Goal: Download file/media

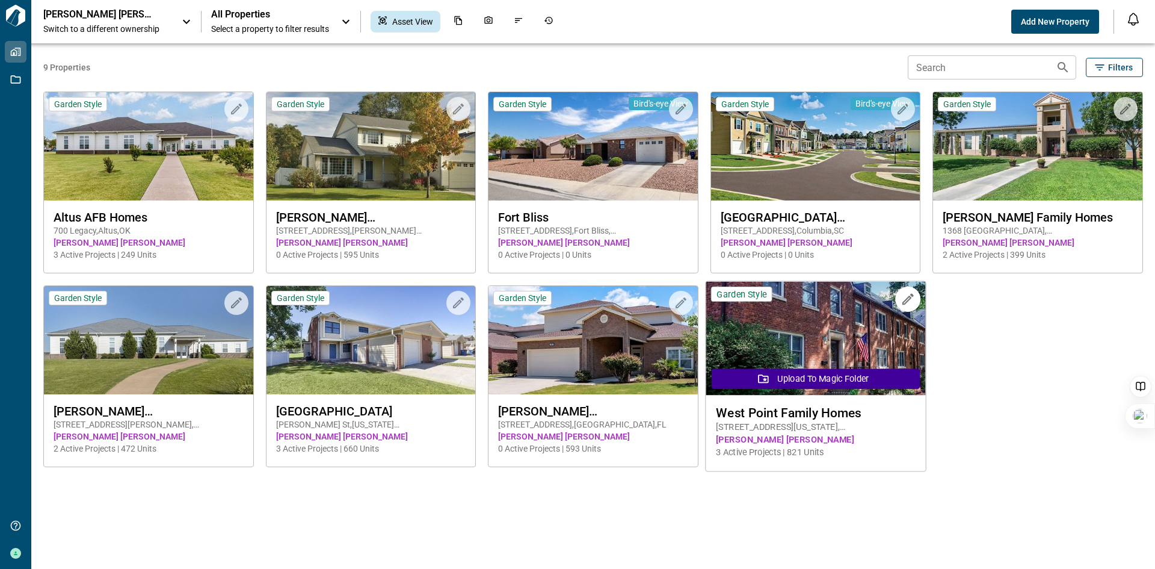
click at [782, 310] on img at bounding box center [816, 339] width 220 height 114
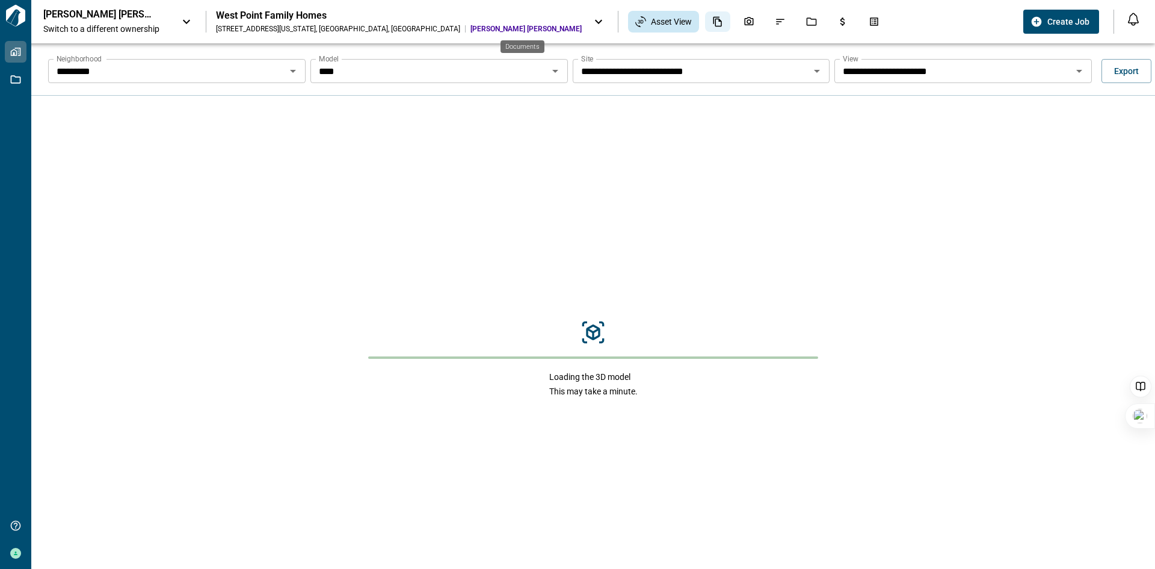
click at [712, 23] on icon "Documents" at bounding box center [717, 21] width 11 height 11
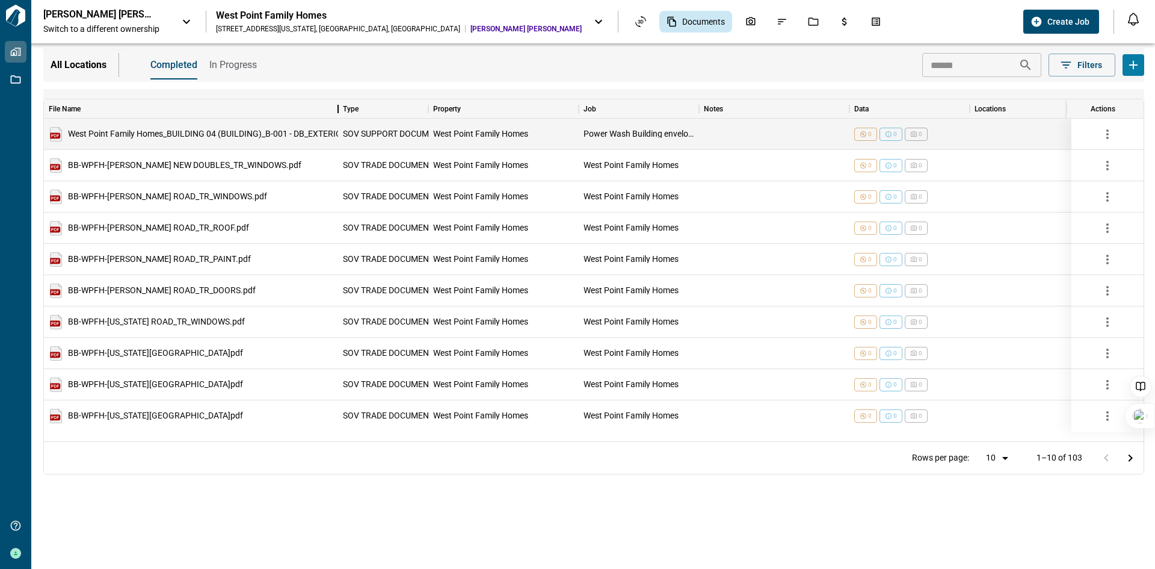
drag, startPoint x: 221, startPoint y: 110, endPoint x: 335, endPoint y: 135, distance: 116.6
click at [335, 135] on div "File Name Type Property Job Notes Data Locations Categories Upload Date Effecti…" at bounding box center [594, 270] width 1100 height 342
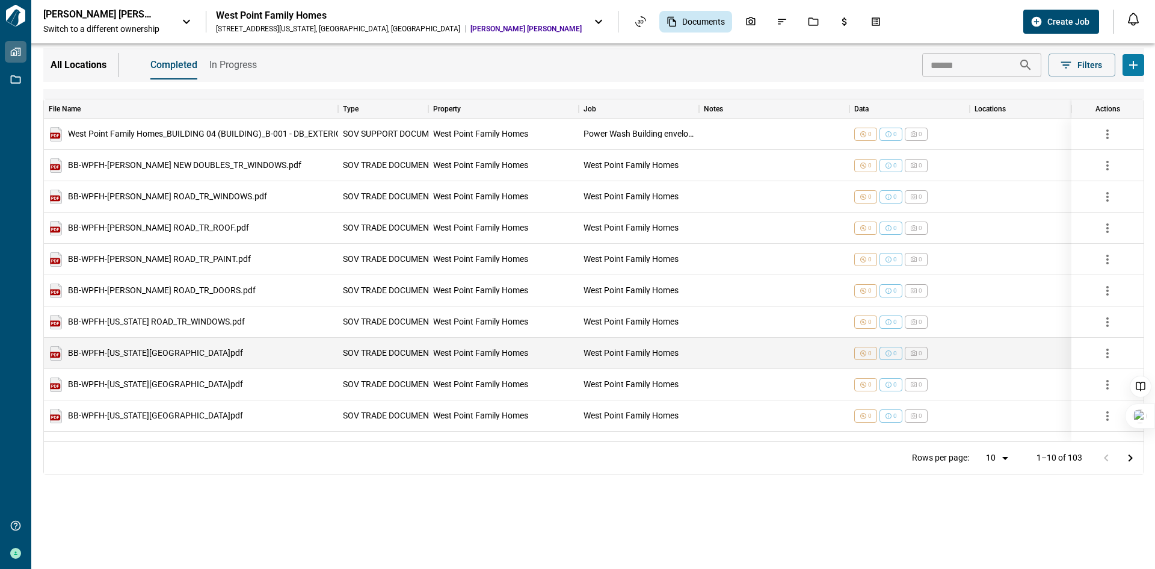
click at [123, 360] on div "BB-WPFH-[US_STATE][GEOGRAPHIC_DATA]pdf" at bounding box center [146, 353] width 194 height 14
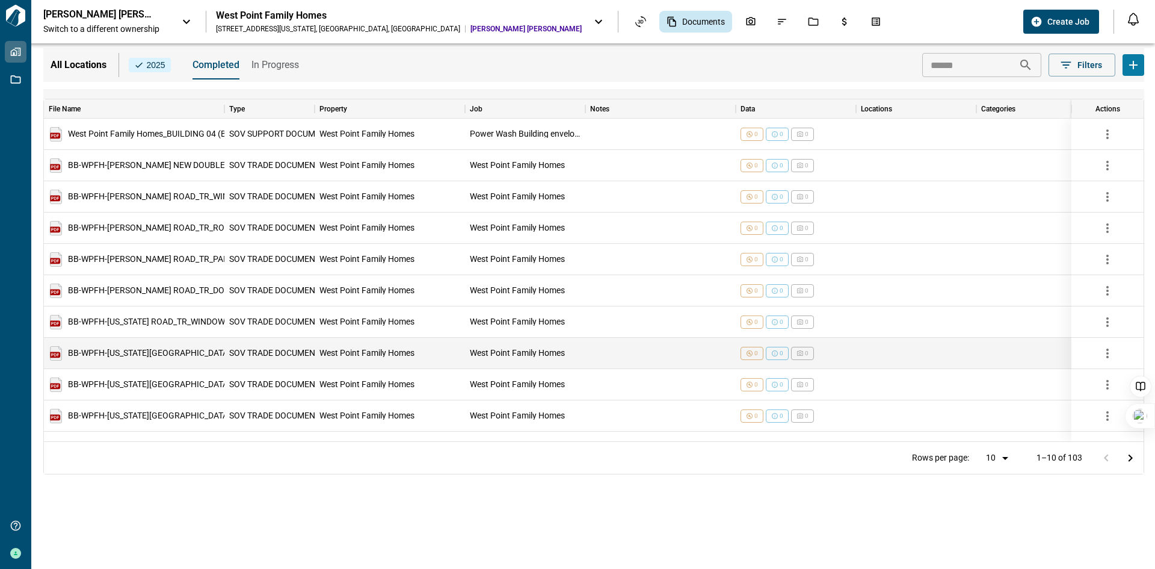
click at [68, 352] on span "BB-WPFH-[US_STATE][GEOGRAPHIC_DATA]pdf" at bounding box center [155, 353] width 175 height 8
click at [108, 350] on span "BB-WPFH-[US_STATE][GEOGRAPHIC_DATA]pdf" at bounding box center [155, 353] width 175 height 8
click at [57, 356] on img at bounding box center [56, 353] width 14 height 14
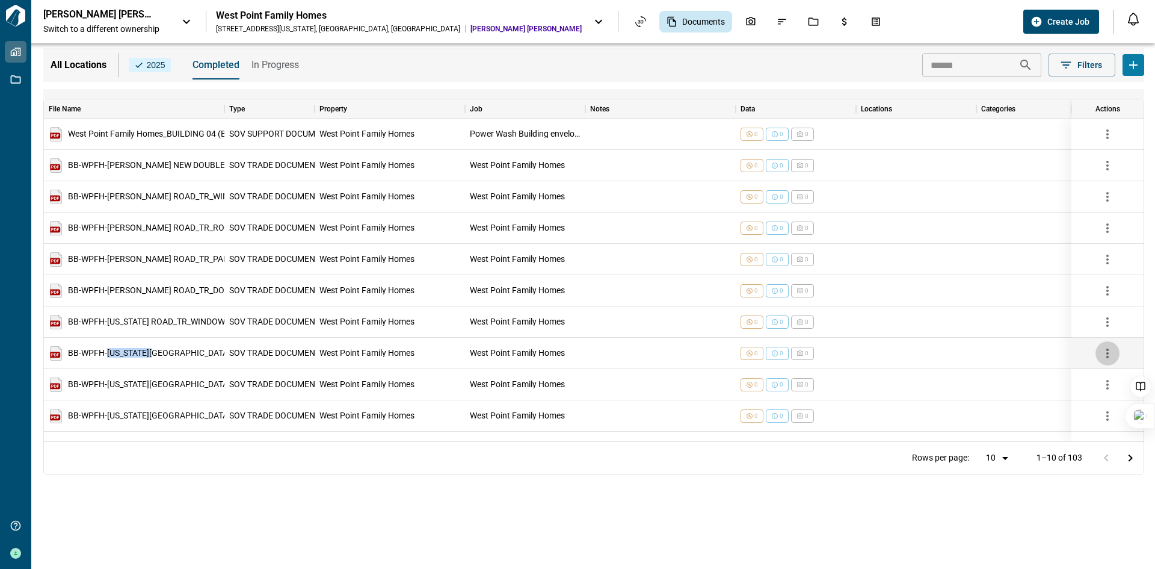
click at [1104, 356] on icon "button" at bounding box center [1108, 353] width 14 height 14
click at [1110, 381] on li "Download" at bounding box center [1115, 381] width 63 height 22
click at [275, 469] on div "Rows per page: 10 ** 1–10 of 103" at bounding box center [594, 457] width 1100 height 32
click at [1104, 196] on icon "button" at bounding box center [1108, 197] width 14 height 14
click at [1104, 219] on li "Download" at bounding box center [1115, 225] width 63 height 22
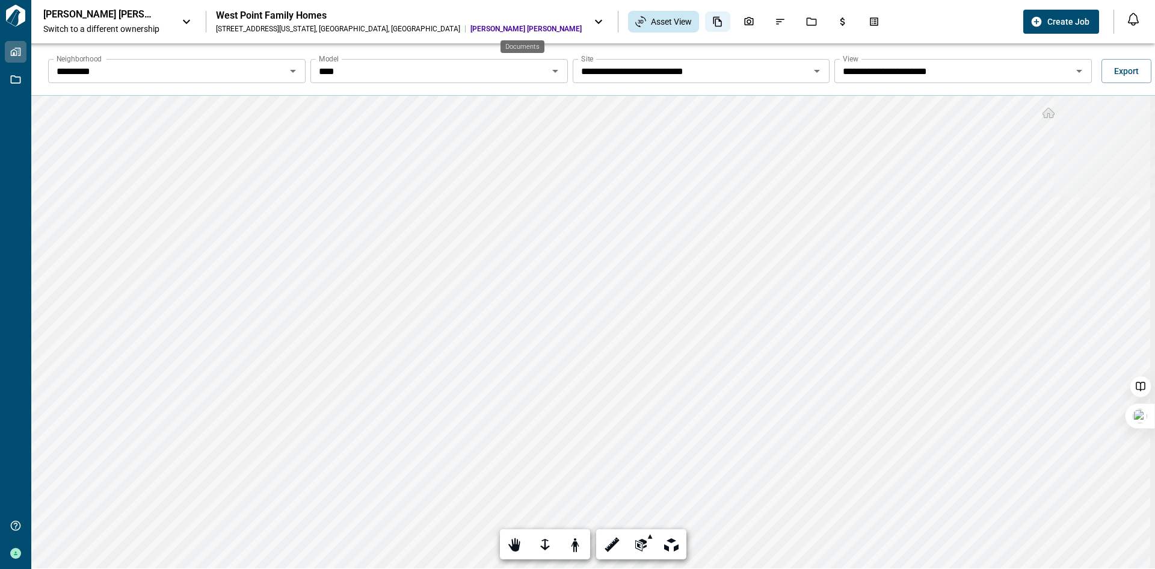
click at [712, 23] on icon "Documents" at bounding box center [717, 21] width 11 height 11
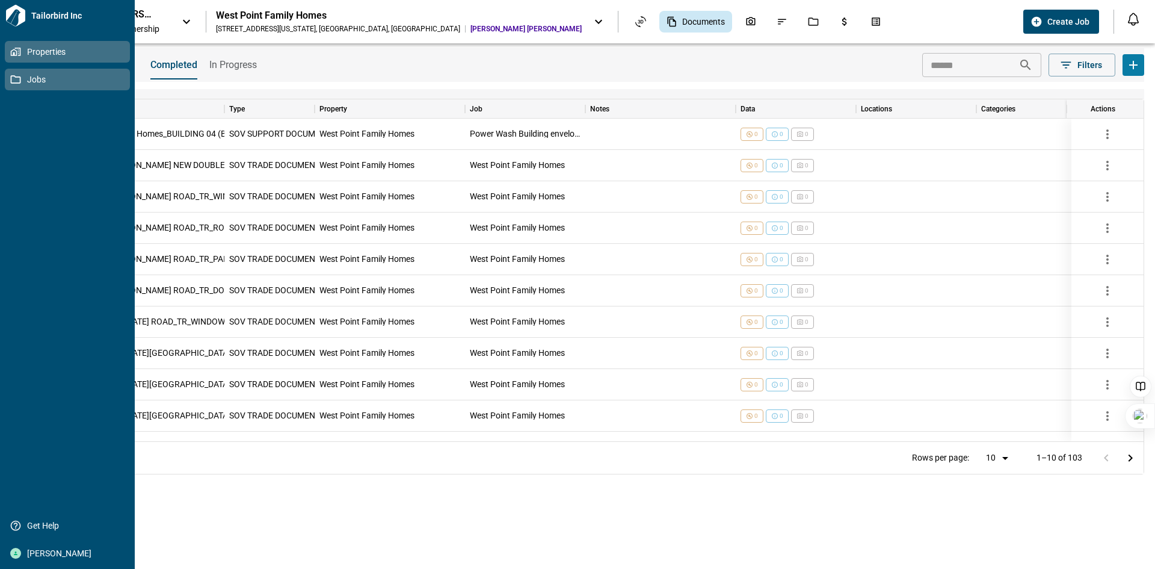
click at [17, 75] on icon at bounding box center [15, 79] width 11 height 11
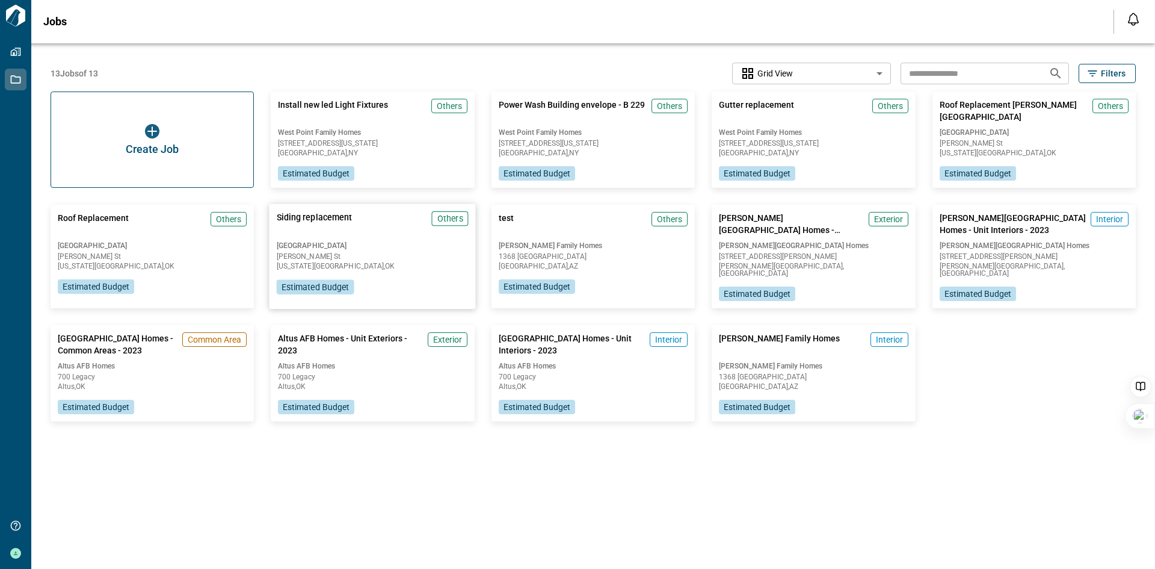
click at [355, 226] on div "Siding replacement Others" at bounding box center [373, 223] width 192 height 25
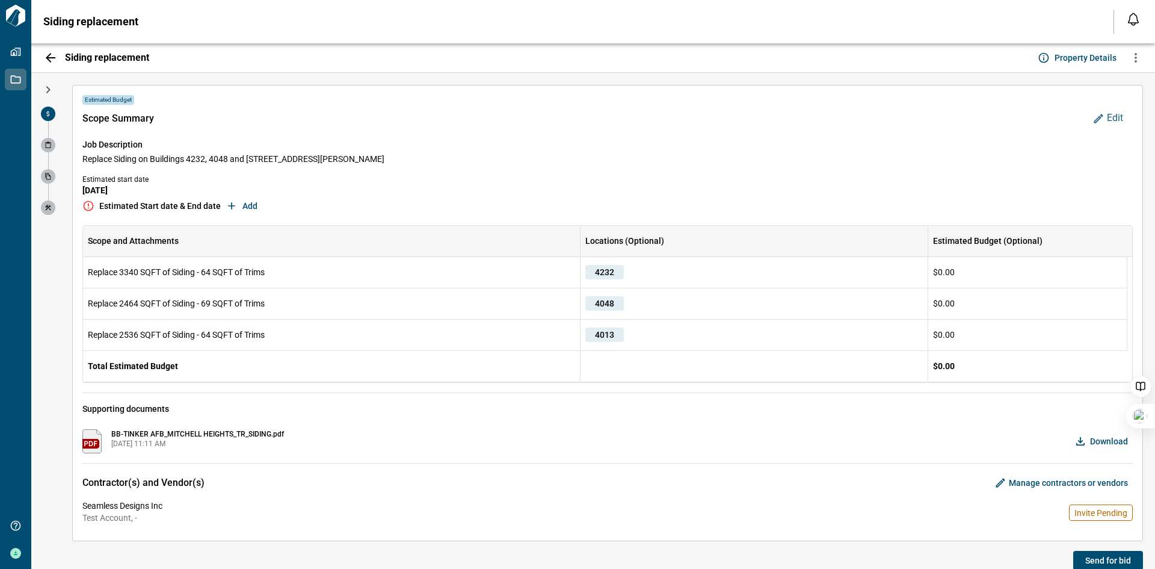
scroll to position [13, 0]
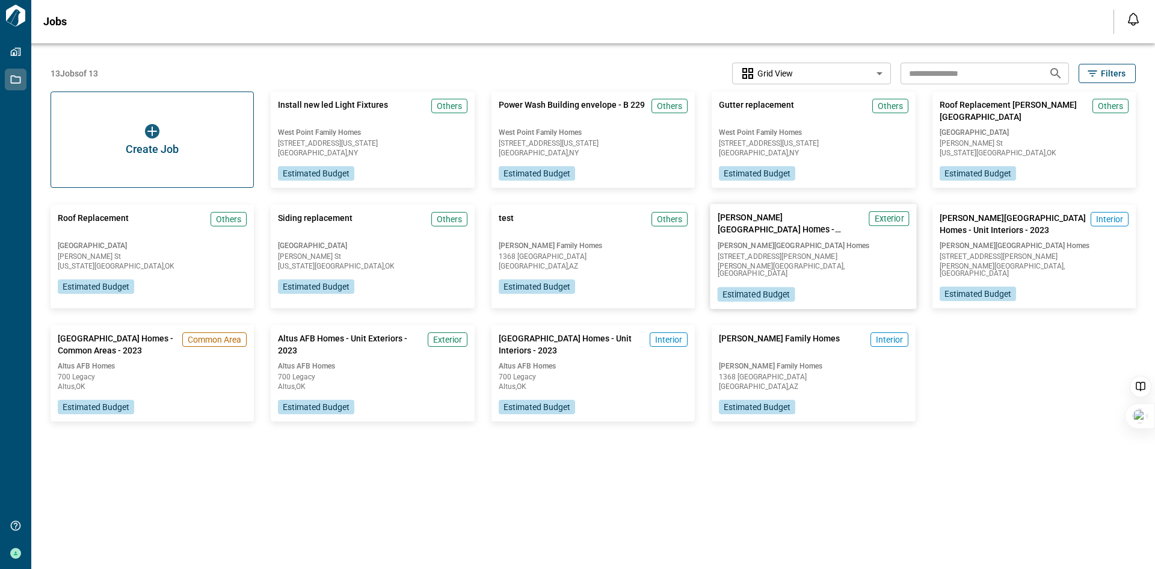
click at [801, 226] on span "[PERSON_NAME][GEOGRAPHIC_DATA] Homes - Exteriors - 2023" at bounding box center [791, 223] width 147 height 25
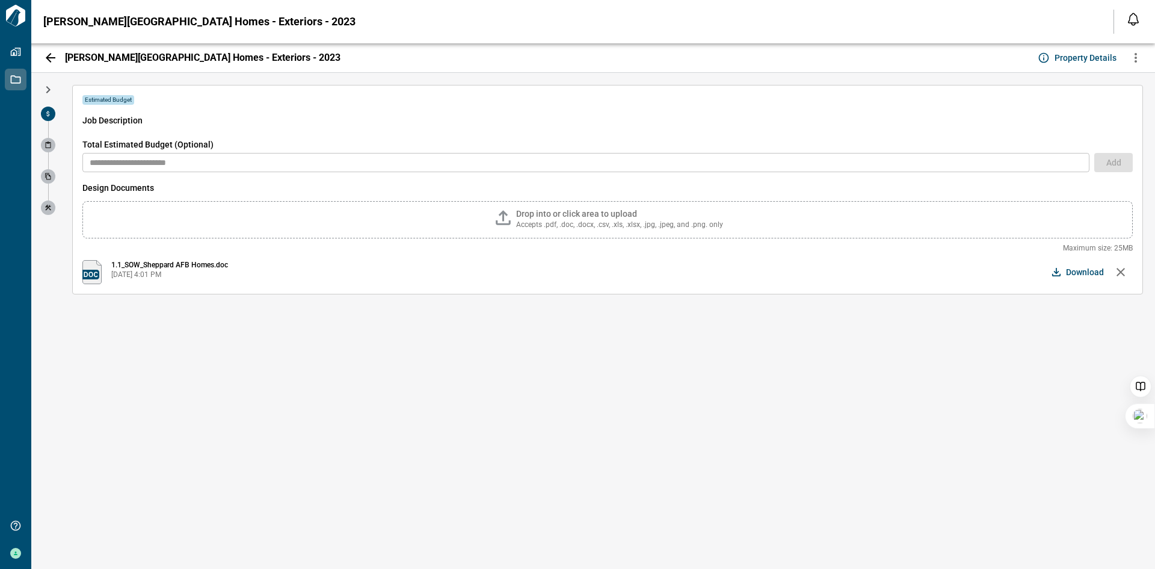
click at [90, 276] on img at bounding box center [91, 272] width 19 height 24
click at [91, 276] on img at bounding box center [91, 272] width 19 height 24
click at [200, 276] on span "[DATE] 4:01 PM" at bounding box center [169, 275] width 117 height 10
drag, startPoint x: 200, startPoint y: 266, endPoint x: 366, endPoint y: 282, distance: 166.3
click at [201, 266] on span "1.1_SOW_Sheppard AFB Homes.doc" at bounding box center [169, 265] width 117 height 10
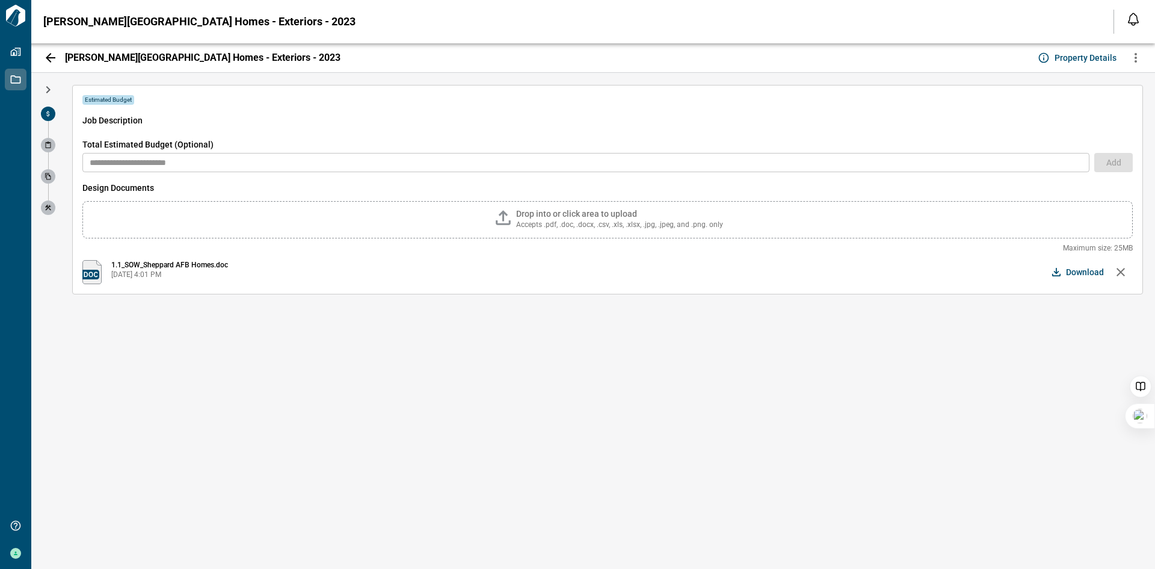
click at [1082, 270] on span "Download" at bounding box center [1085, 272] width 38 height 12
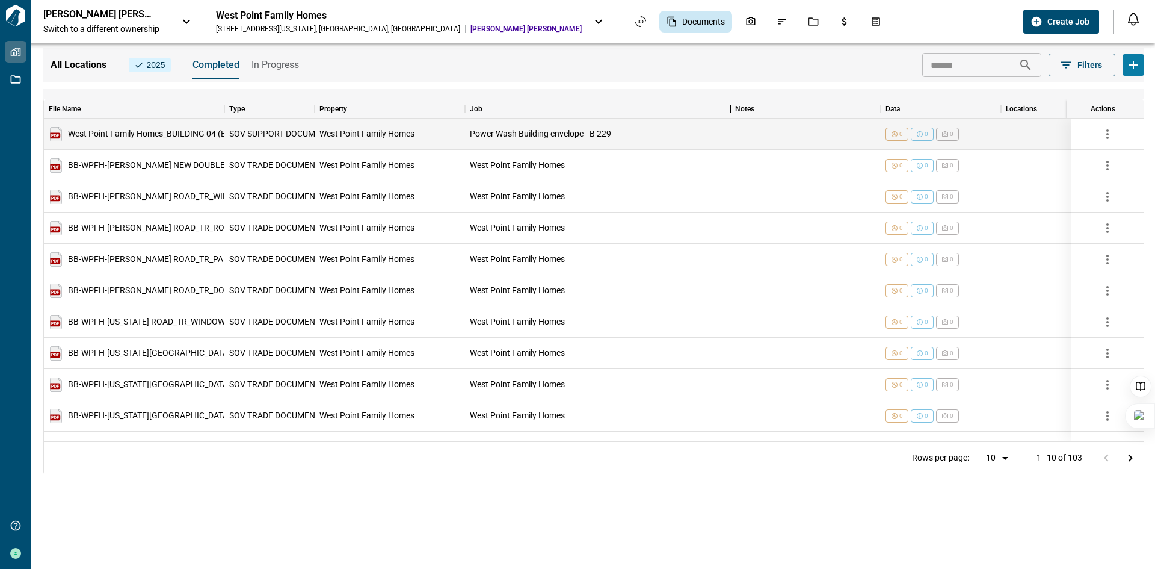
drag, startPoint x: 584, startPoint y: 105, endPoint x: 729, endPoint y: 129, distance: 146.9
click at [729, 129] on div "File Name Type Property Job Notes Data Locations Categories Upload Date Effecti…" at bounding box center [594, 270] width 1100 height 342
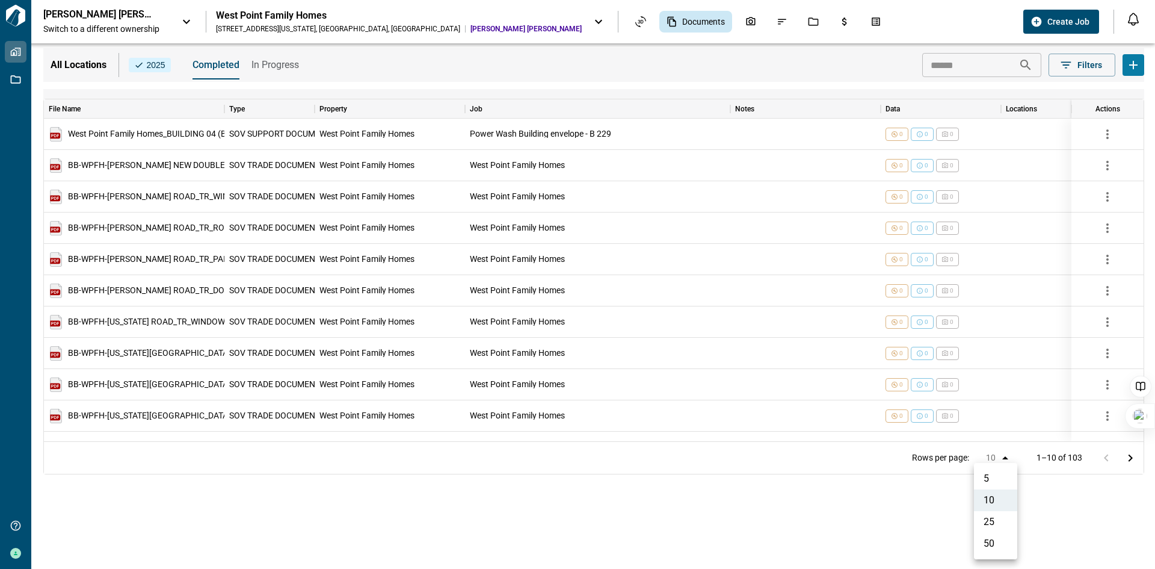
click at [1002, 457] on body "Tailorbird Inc Properties Jobs Get Help [PERSON_NAME] [PERSON_NAME] [PERSON_NAM…" at bounding box center [577, 284] width 1155 height 569
click at [986, 539] on li "50" at bounding box center [995, 544] width 43 height 22
type input "**"
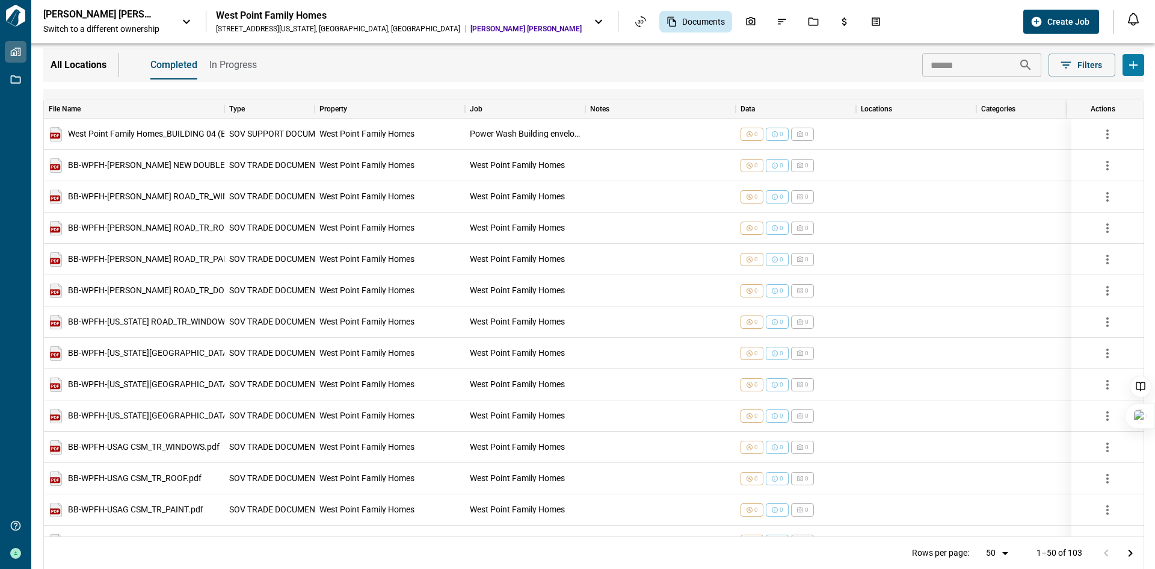
click at [846, 28] on div "Balfour [PERSON_NAME] Switch to a different ownership West Point Family Homes […" at bounding box center [530, 21] width 975 height 26
